Goal: Information Seeking & Learning: Learn about a topic

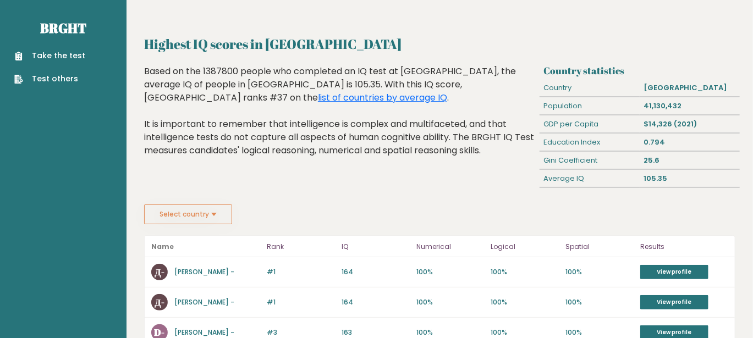
click at [210, 205] on button "Select country" at bounding box center [188, 215] width 88 height 20
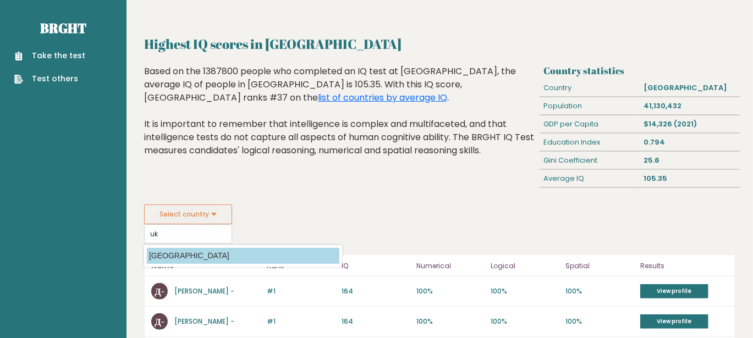
click at [171, 254] on option "Ukraine" at bounding box center [243, 256] width 193 height 16
type input "Ukraine"
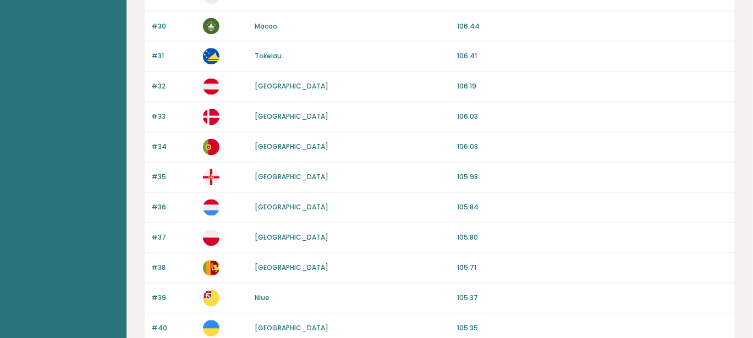
scroll to position [1045, 0]
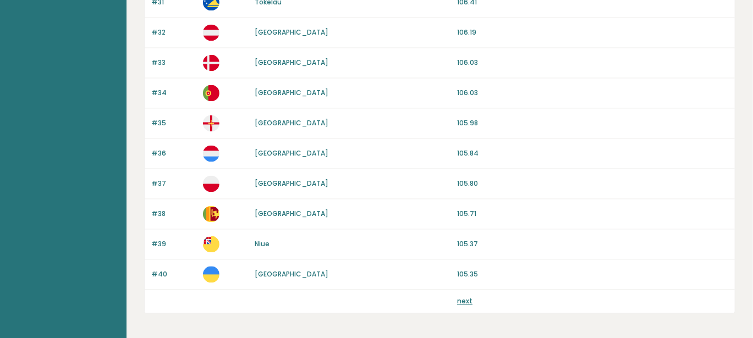
click at [463, 297] on link "next" at bounding box center [464, 301] width 15 height 9
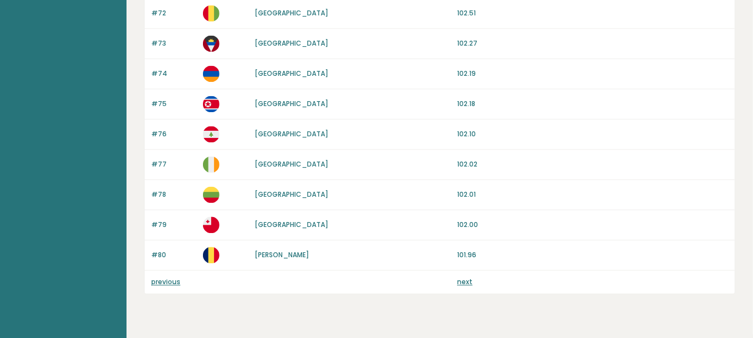
scroll to position [1083, 0]
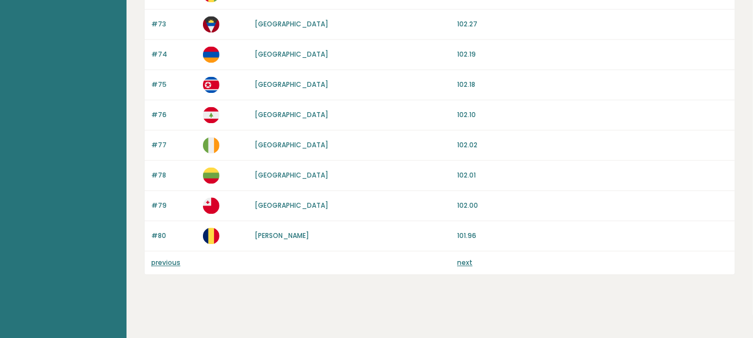
click at [471, 258] on link "next" at bounding box center [464, 262] width 15 height 9
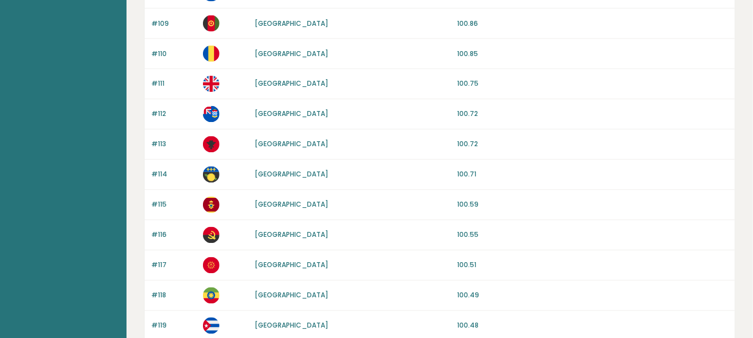
scroll to position [1083, 0]
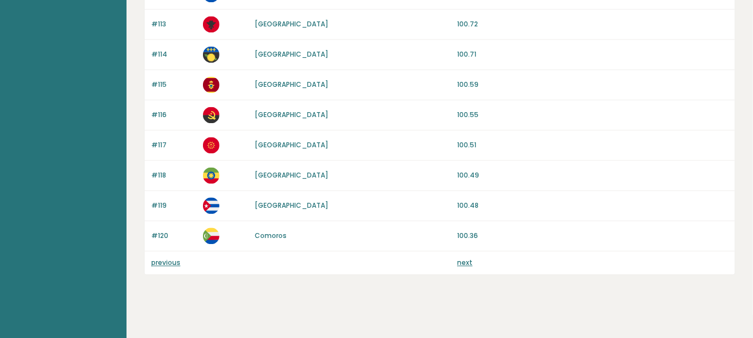
click at [462, 258] on link "next" at bounding box center [464, 262] width 15 height 9
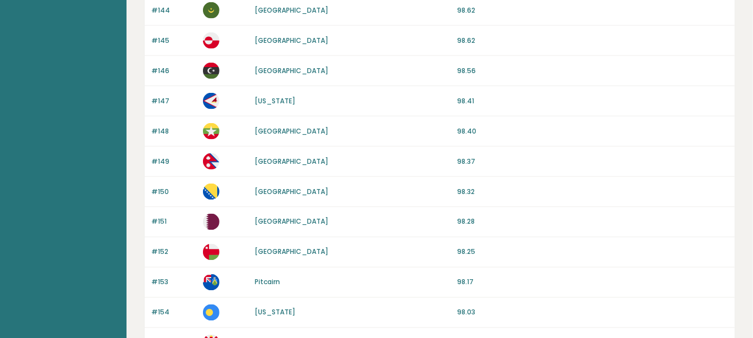
scroll to position [1083, 0]
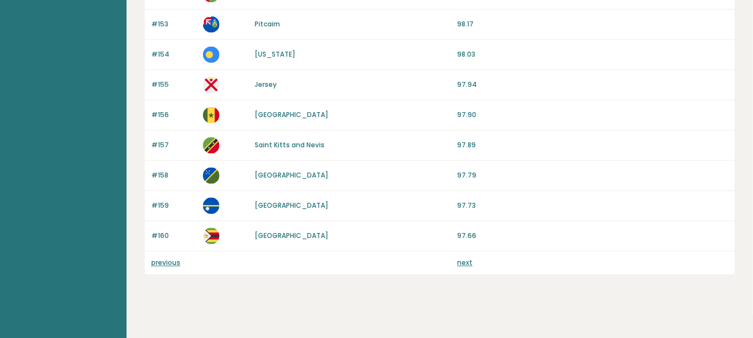
click at [471, 258] on link "next" at bounding box center [464, 262] width 15 height 9
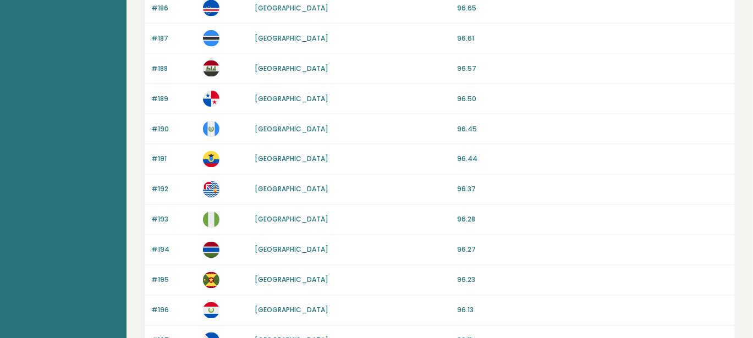
scroll to position [1083, 0]
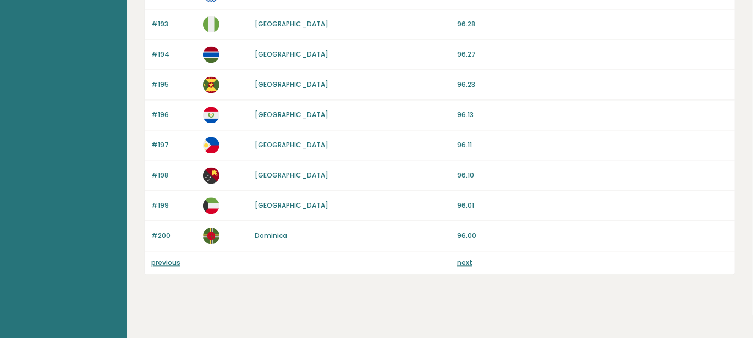
click at [463, 258] on link "next" at bounding box center [464, 262] width 15 height 9
